Goal: Task Accomplishment & Management: Manage account settings

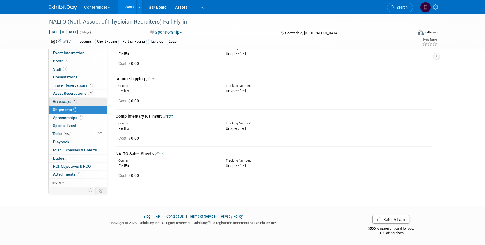
click at [65, 101] on span "Giveaways 1" at bounding box center [65, 101] width 24 height 4
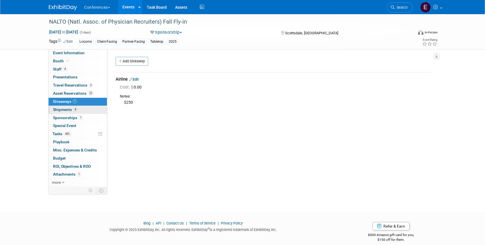
click at [65, 109] on span "Shipments 4" at bounding box center [65, 109] width 24 height 4
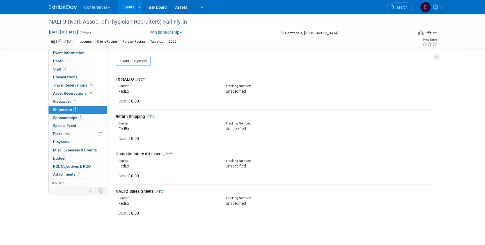
click at [173, 155] on link "Edit" at bounding box center [167, 154] width 9 height 4
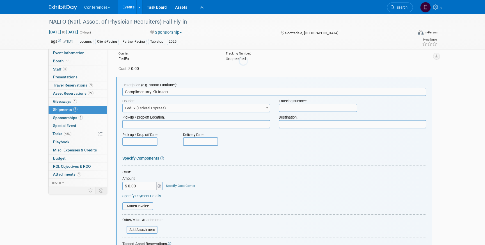
scroll to position [83, 0]
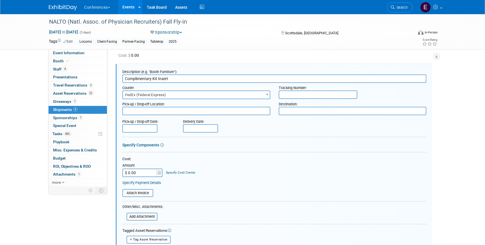
click at [289, 97] on input "text" at bounding box center [318, 94] width 79 height 8
paste input "884277022120"
type input "884277022120"
click at [141, 174] on input "$ 0.00" at bounding box center [139, 172] width 35 height 8
type input "$ 39.13"
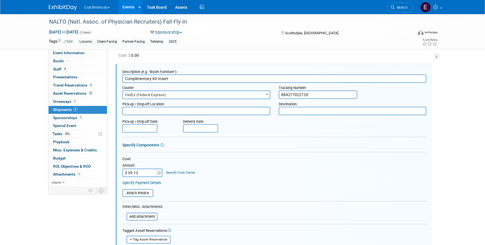
click at [177, 172] on link "Specify Cost Center" at bounding box center [180, 172] width 29 height 4
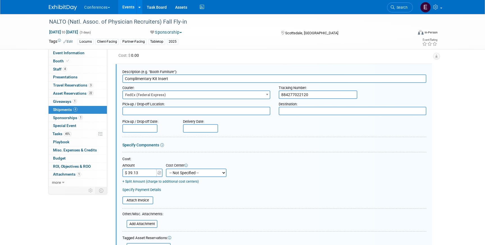
click at [180, 173] on select "-- Not Specified -- Aya Education Aya Healthcare Aya Locums Bespoke Corporate […" at bounding box center [196, 172] width 61 height 8
select select "18965873"
click at [166, 168] on select "-- Not Specified -- Aya Education Aya Healthcare Aya Locums Bespoke Corporate […" at bounding box center [196, 172] width 61 height 8
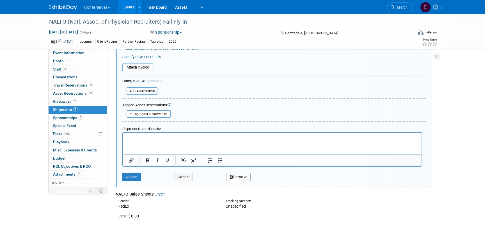
scroll to position [219, 0]
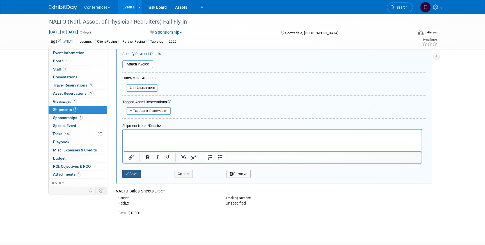
click at [131, 176] on button "Save" at bounding box center [131, 174] width 19 height 8
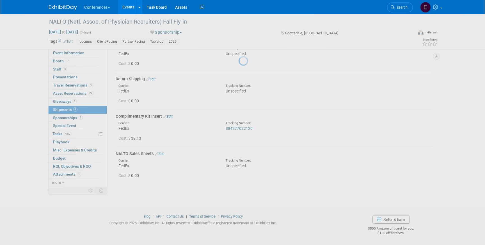
scroll to position [38, 0]
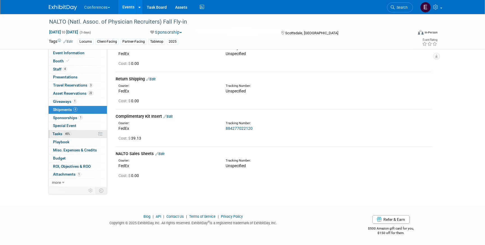
click at [69, 136] on span "Tasks 45%" at bounding box center [62, 133] width 19 height 4
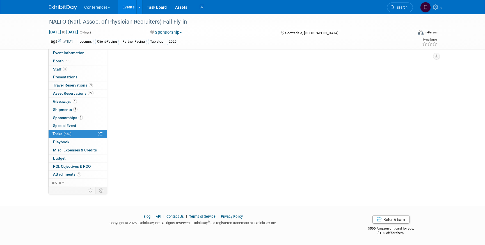
scroll to position [0, 0]
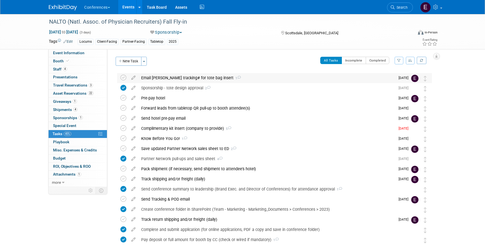
click at [168, 77] on div "Email [PERSON_NAME] tracking# for tote bag insert 1" at bounding box center [266, 78] width 257 height 10
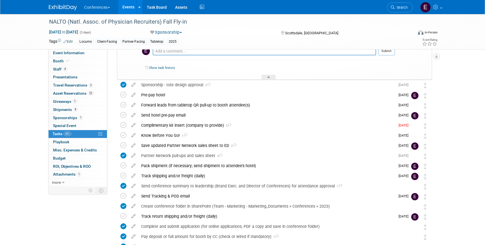
scroll to position [69, 0]
click at [169, 165] on div "Pack shipment (if necessary; send shipment to attendee's hotel)" at bounding box center [266, 165] width 257 height 10
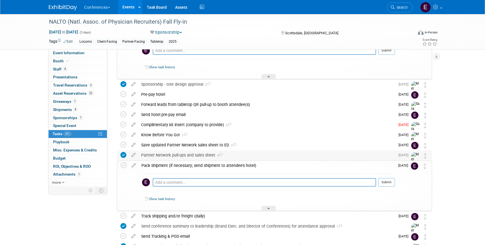
click at [169, 156] on div "Partner Network pull-ups and sales sheet 4" at bounding box center [266, 155] width 257 height 10
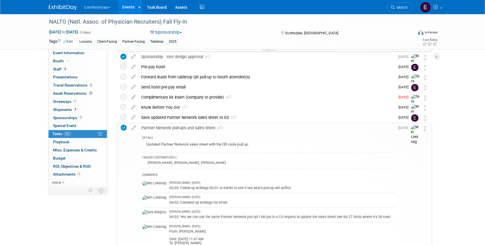
scroll to position [90, 0]
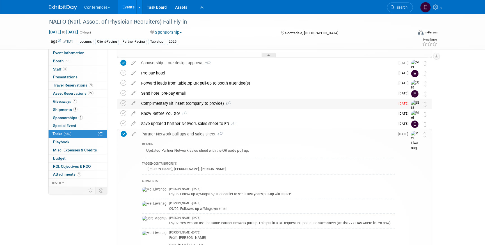
click at [188, 104] on div "Complimentary kit insert (company to provide) 5" at bounding box center [266, 104] width 257 height 10
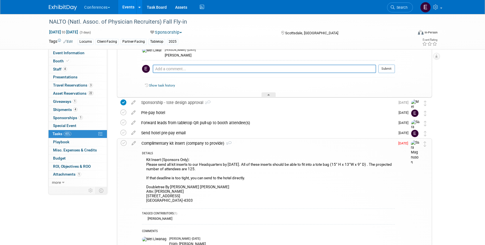
scroll to position [0, 0]
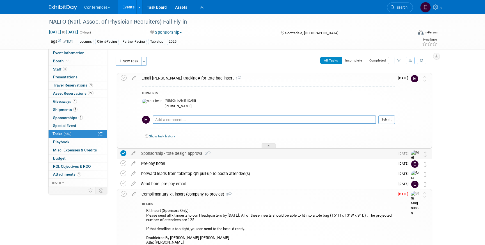
click at [187, 154] on div "Sponsorship - tote design approval 2" at bounding box center [266, 154] width 257 height 10
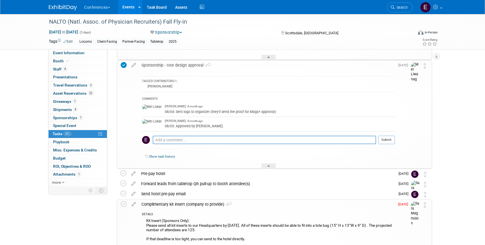
scroll to position [91, 0]
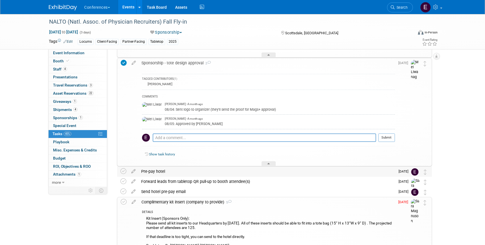
click at [192, 171] on div "Pre-pay hotel" at bounding box center [266, 172] width 257 height 10
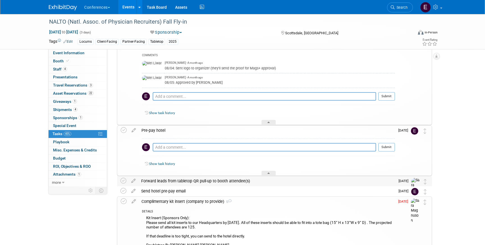
click at [189, 177] on div "Forward leads from tabletop QR pull-up to booth attendee(s)" at bounding box center [266, 181] width 257 height 10
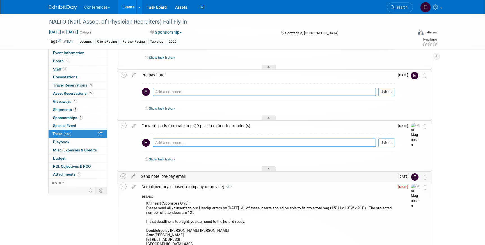
click at [188, 175] on div "Send hotel pre-pay email" at bounding box center [266, 177] width 257 height 10
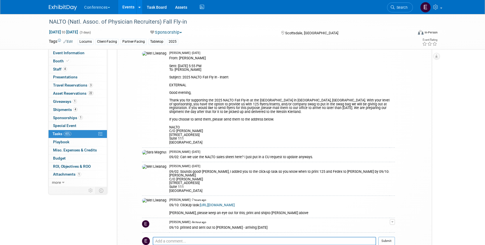
scroll to position [460, 0]
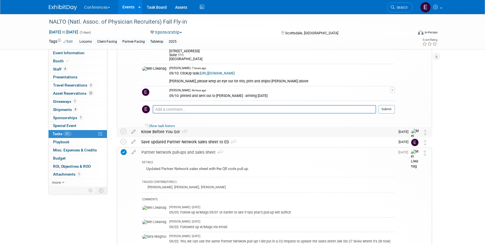
click at [167, 131] on div "Know Before You Go! 1" at bounding box center [266, 132] width 257 height 10
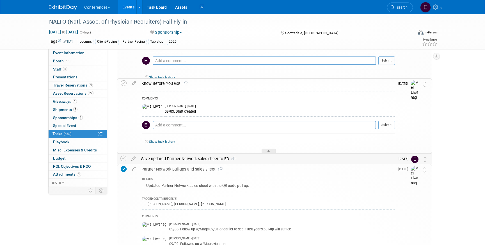
click at [173, 155] on div "Save updated Partner Network sales sheet to ED 2" at bounding box center [266, 159] width 257 height 10
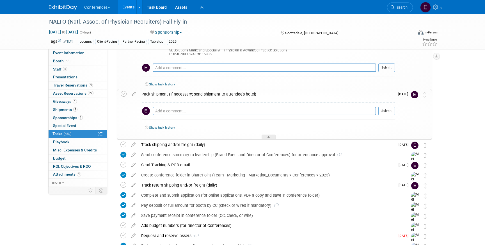
scroll to position [1010, 0]
